Goal: Find specific page/section: Find specific page/section

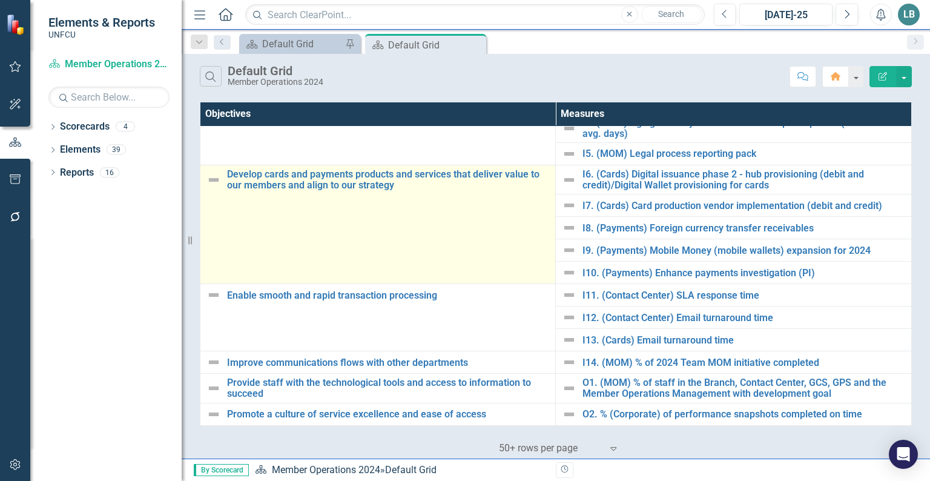
scroll to position [199, 0]
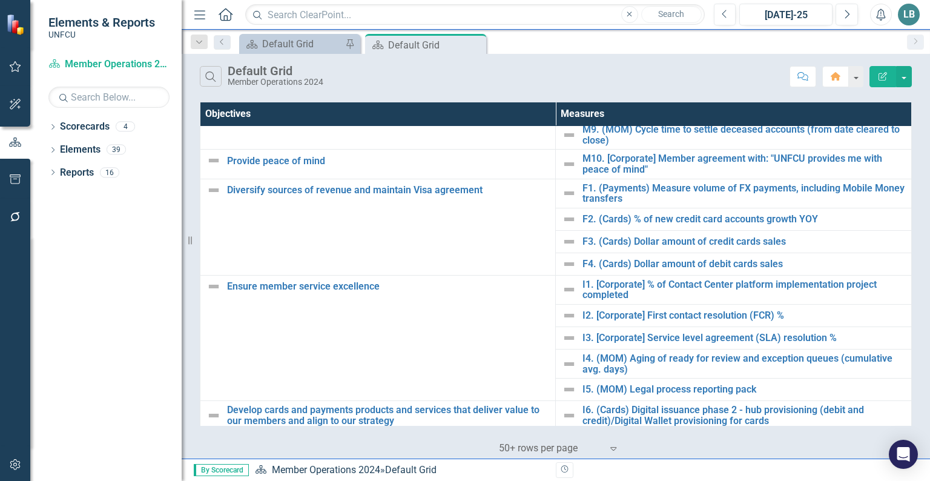
click at [341, 444] on div "‹ Previous 1 (current) › Next 50+ rows per page Expand" at bounding box center [556, 444] width 712 height 30
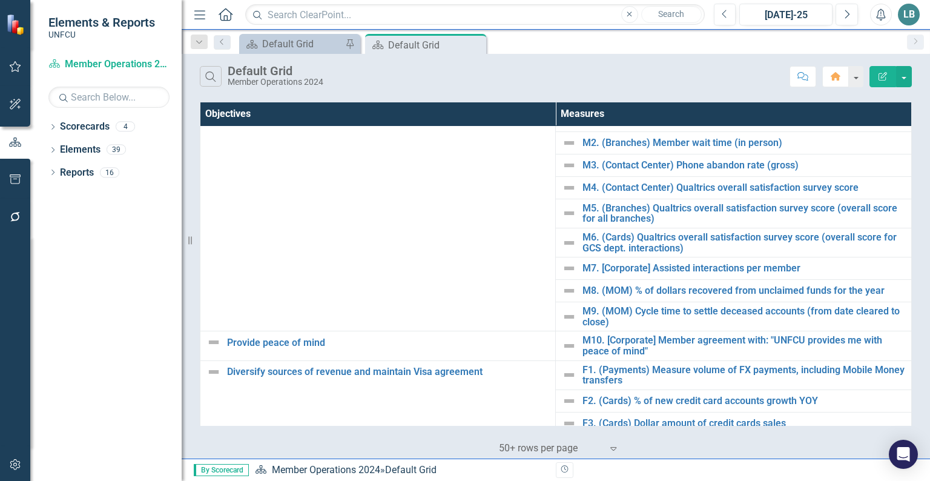
scroll to position [0, 0]
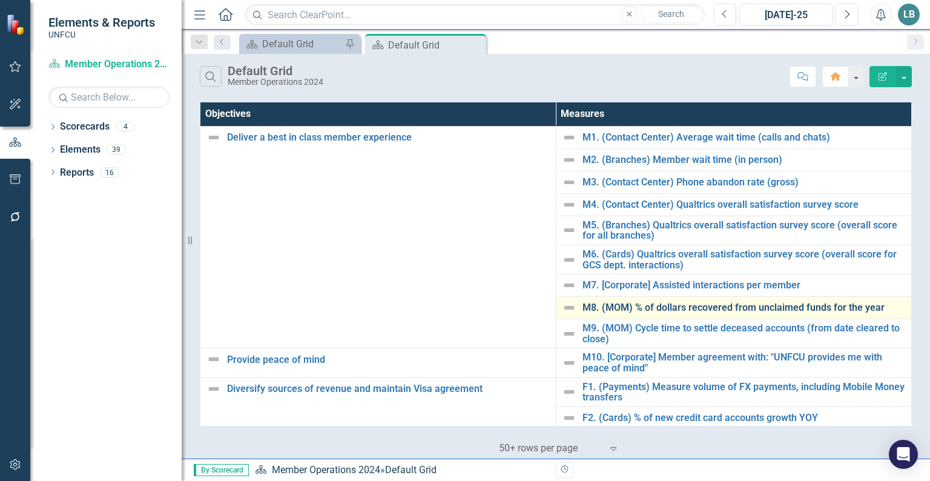
click at [650, 306] on link "M8. (MOM) % of dollars recovered from unclaimed funds for the year" at bounding box center [743, 307] width 323 height 11
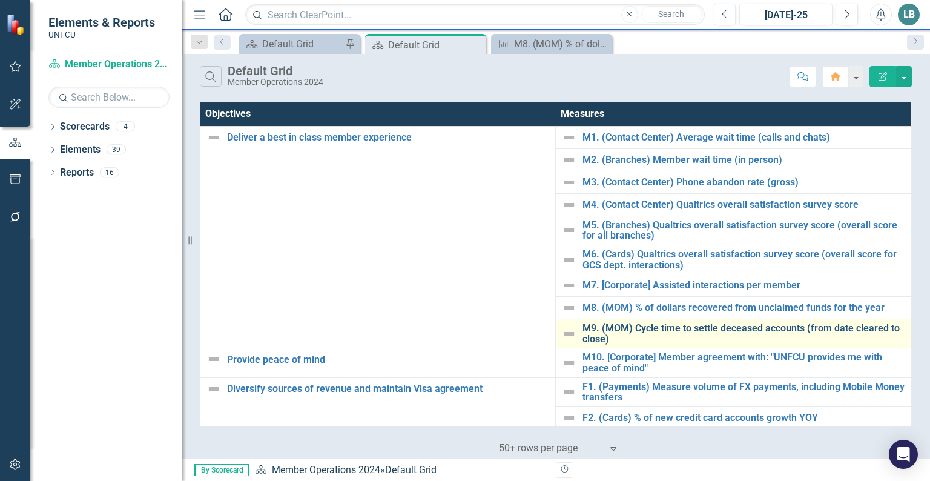
click at [731, 329] on link "M9. (MOM) Cycle time to settle deceased accounts (from date cleared to close)" at bounding box center [743, 333] width 323 height 21
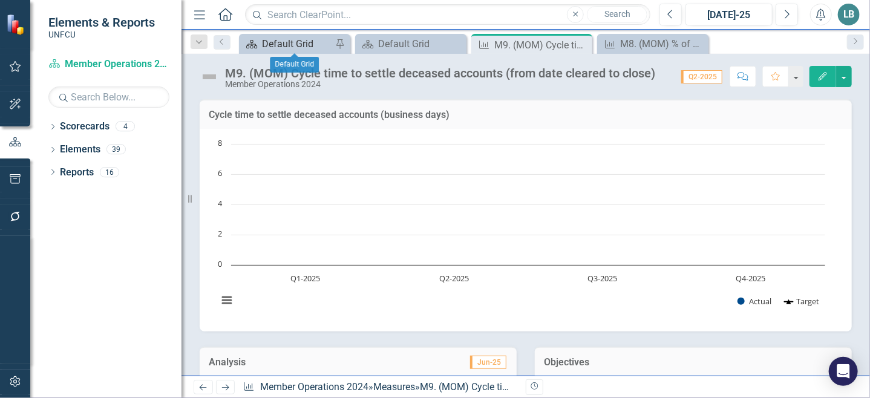
click at [277, 44] on div "Default Grid" at bounding box center [297, 43] width 70 height 15
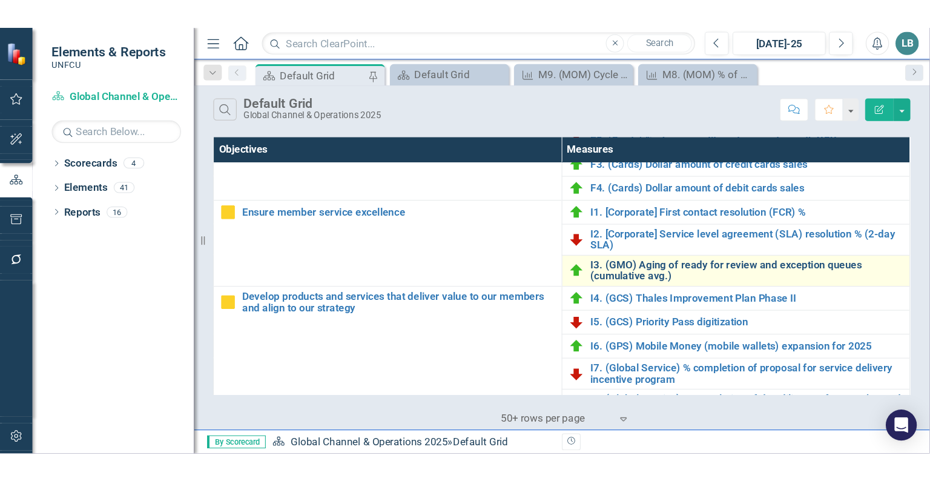
scroll to position [247, 0]
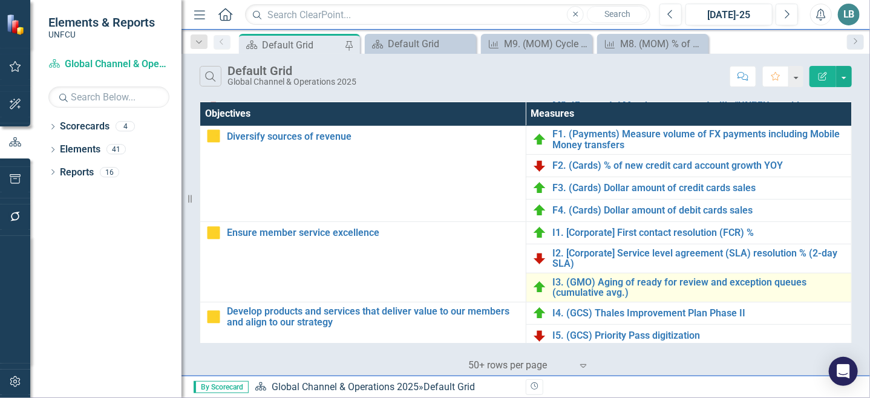
click at [734, 273] on td "I3. (GMO) Aging of ready for review and exception queues (cumulative avg.) Edit…" at bounding box center [689, 287] width 326 height 29
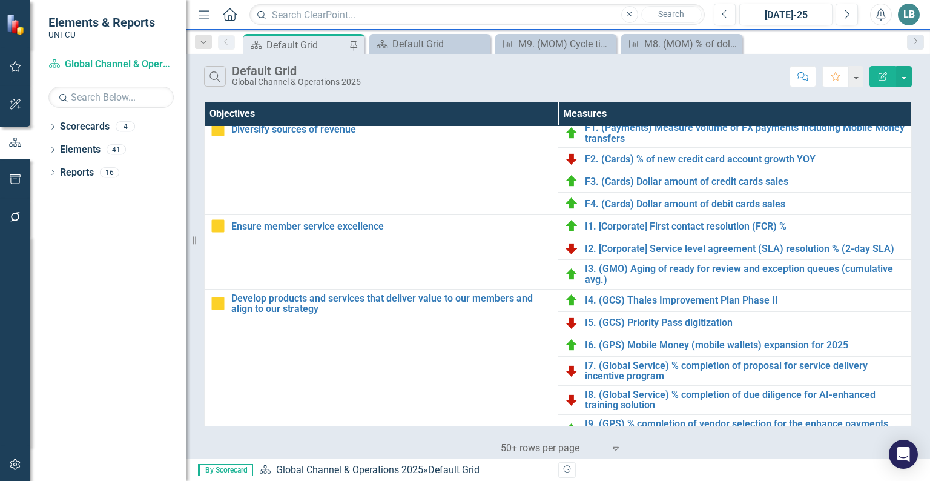
click at [186, 457] on div "Resize" at bounding box center [191, 240] width 10 height 481
